Goal: Navigation & Orientation: Go to known website

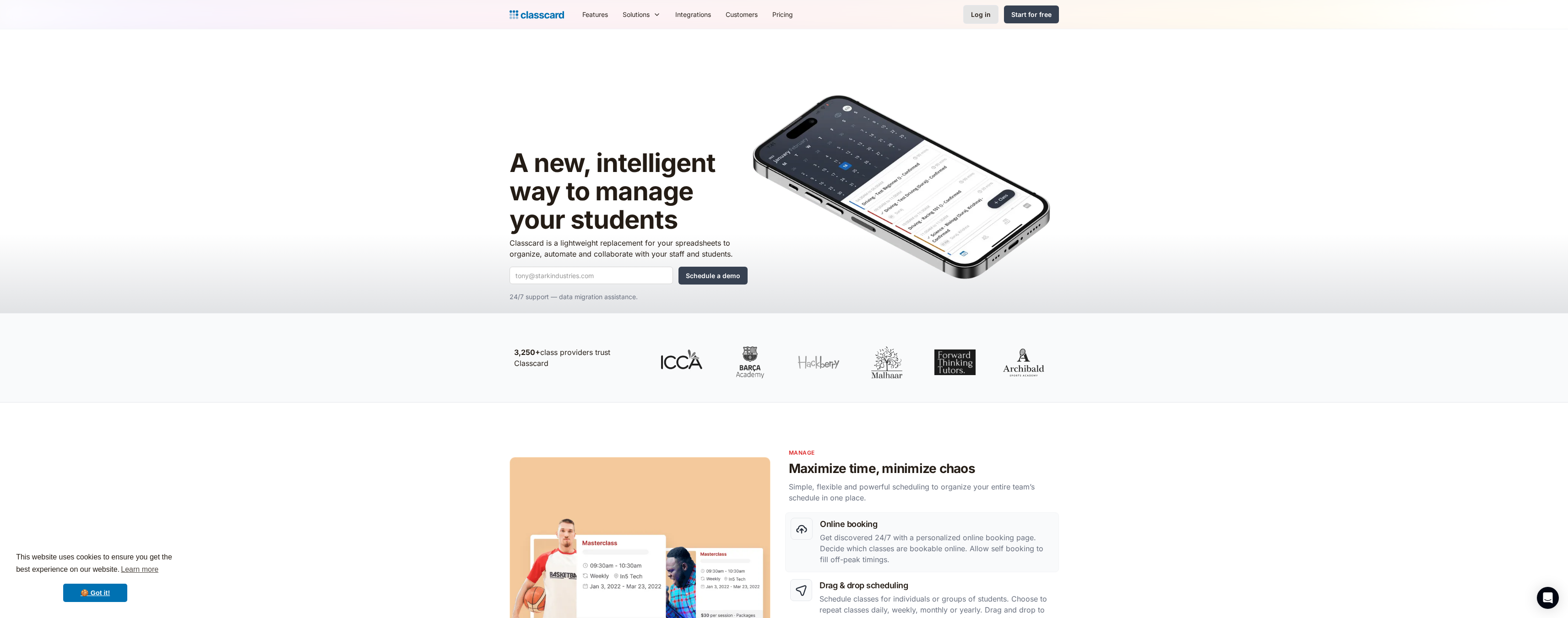
click at [972, 19] on link "Log in" at bounding box center [981, 14] width 35 height 19
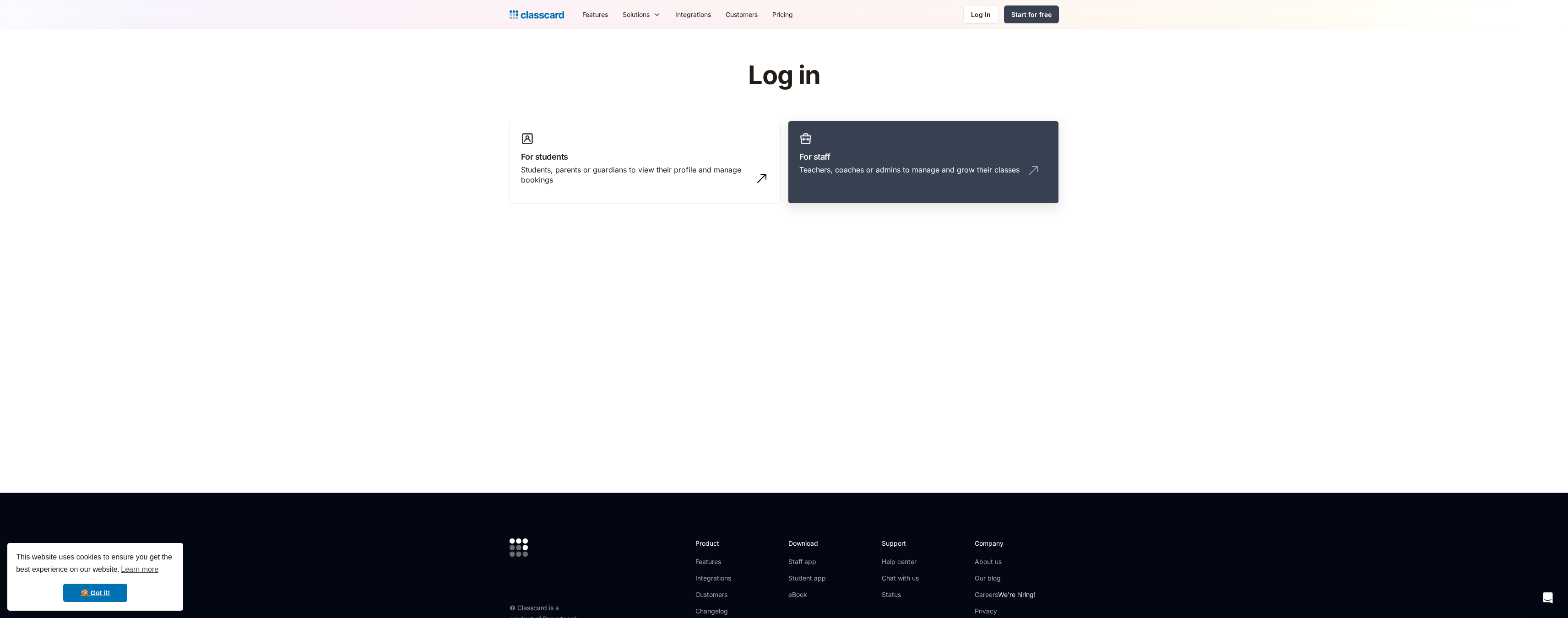
click at [1031, 170] on img at bounding box center [1033, 171] width 15 height 15
